Goal: Task Accomplishment & Management: Manage account settings

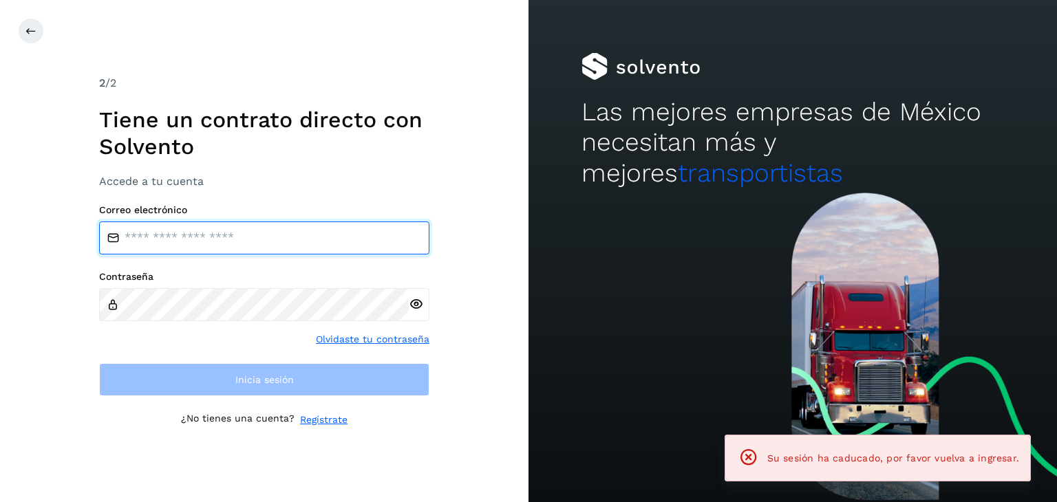
click at [207, 235] on input "email" at bounding box center [264, 238] width 330 height 33
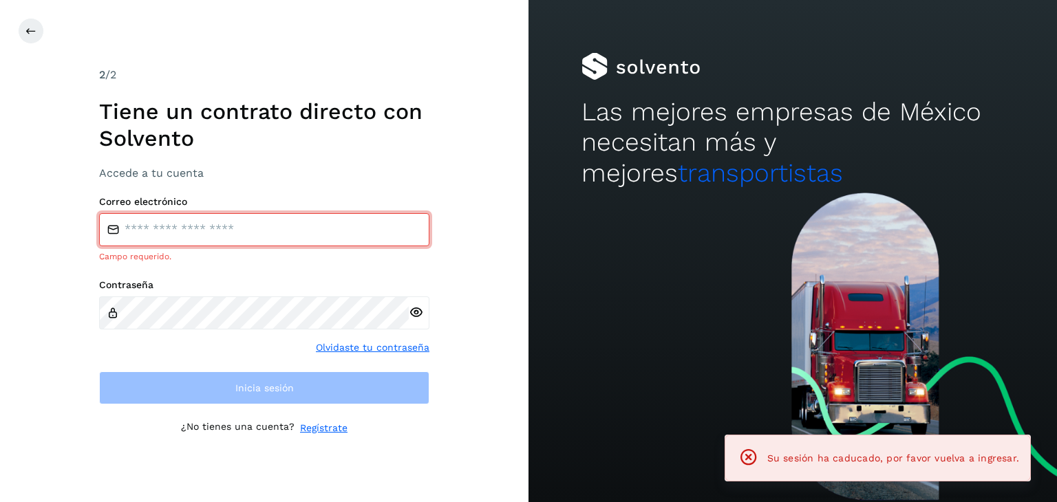
click at [44, 30] on div at bounding box center [546, 31] width 1057 height 26
click at [35, 31] on icon at bounding box center [30, 30] width 11 height 11
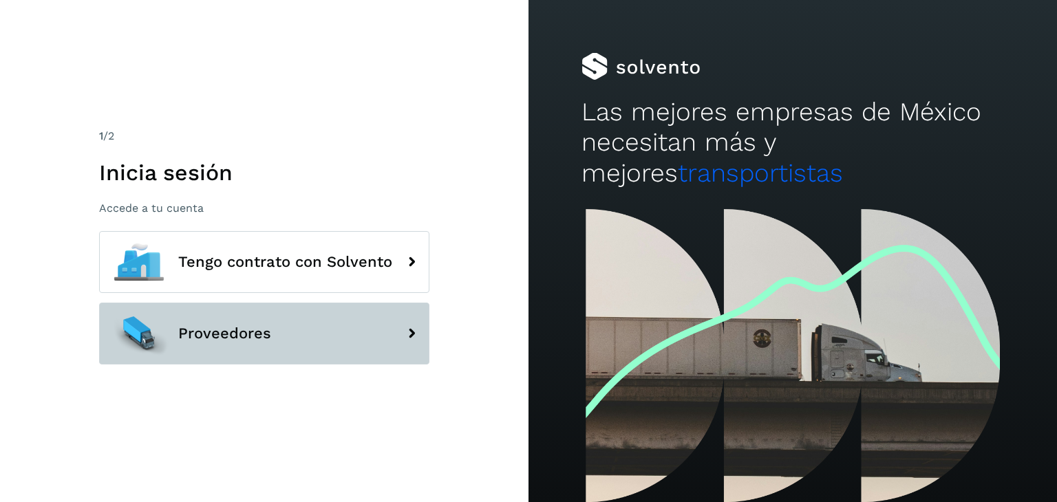
click at [290, 332] on button "Proveedores" at bounding box center [264, 334] width 330 height 62
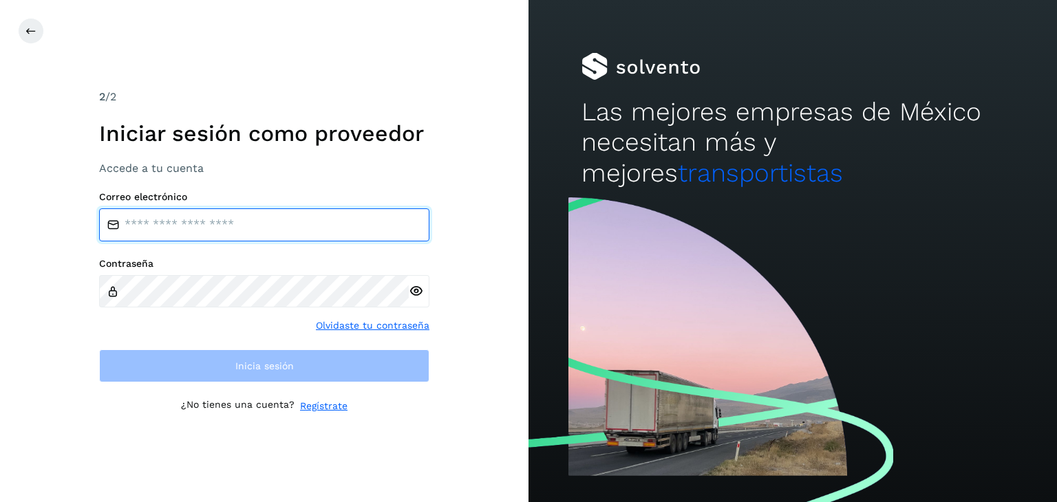
click at [242, 229] on input "email" at bounding box center [264, 225] width 330 height 33
type input "**********"
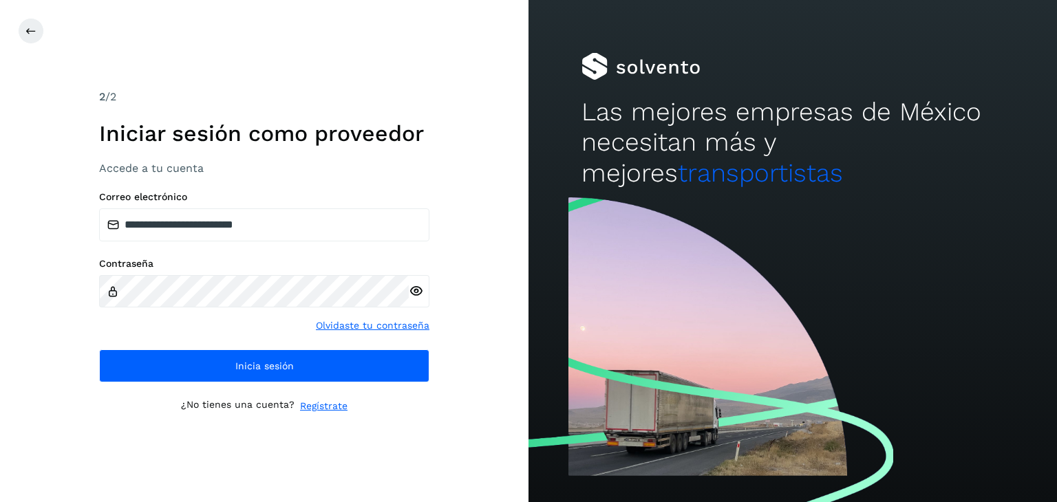
drag, startPoint x: 426, startPoint y: 291, endPoint x: 418, endPoint y: 290, distance: 7.6
click at [420, 290] on div at bounding box center [419, 291] width 21 height 33
click at [418, 290] on icon at bounding box center [416, 291] width 14 height 14
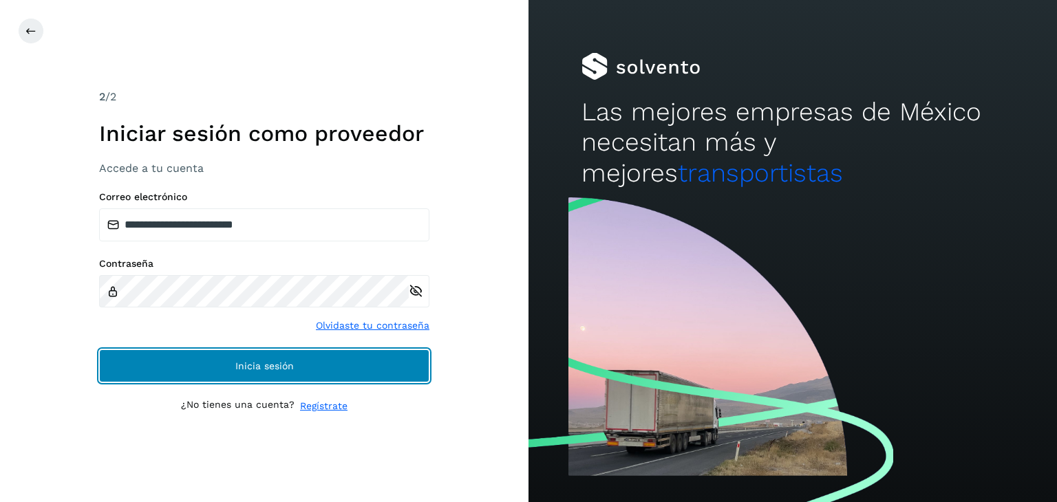
click at [376, 356] on button "Inicia sesión" at bounding box center [264, 366] width 330 height 33
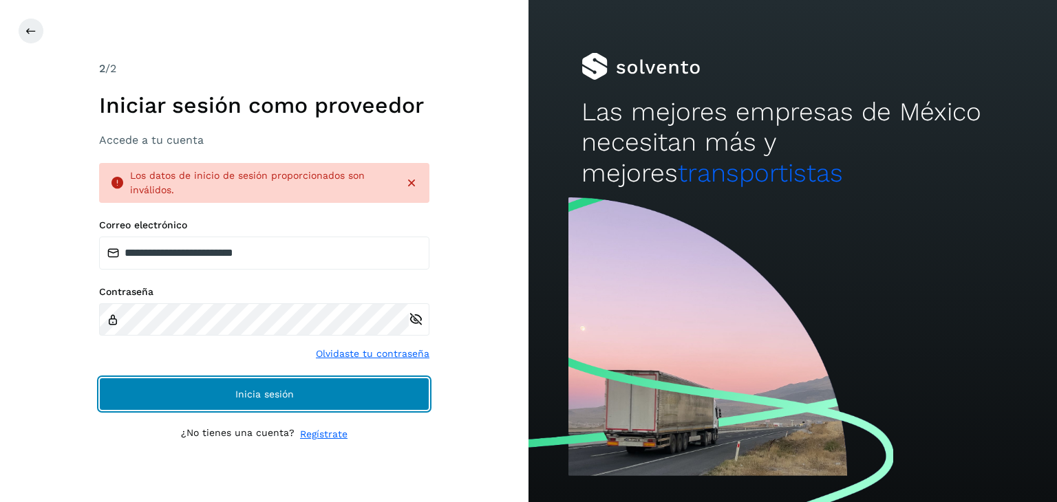
click at [388, 390] on button "Inicia sesión" at bounding box center [264, 394] width 330 height 33
